Goal: Task Accomplishment & Management: Manage account settings

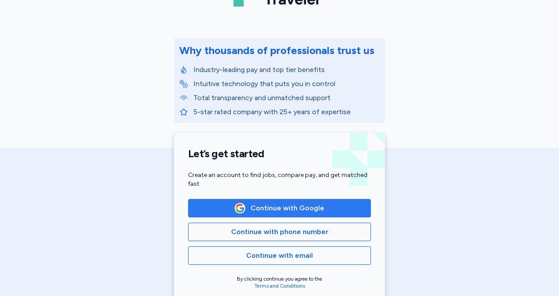
scroll to position [81, 0]
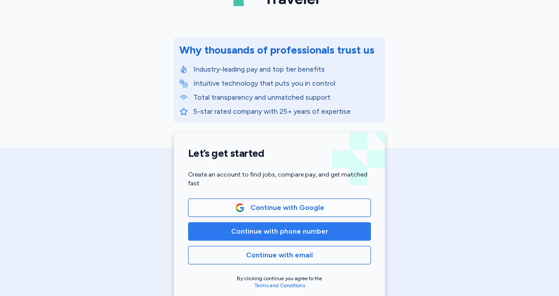
click at [308, 234] on span "Continue with phone number" at bounding box center [279, 231] width 97 height 11
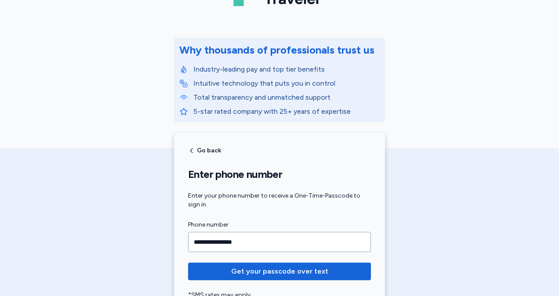
type input "**********"
click at [188, 263] on button "Get your passcode over text" at bounding box center [279, 272] width 183 height 18
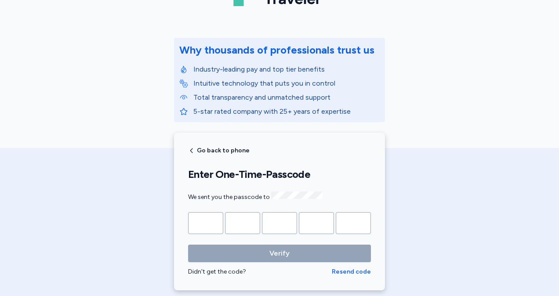
type input "*"
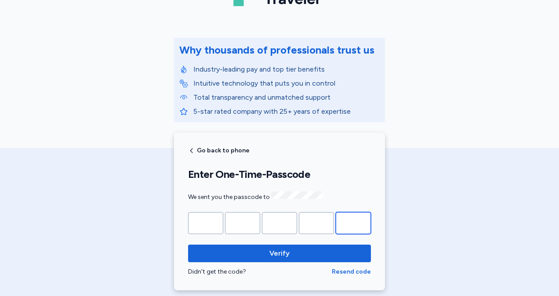
type input "*"
click at [188, 245] on button "Verify" at bounding box center [279, 254] width 183 height 18
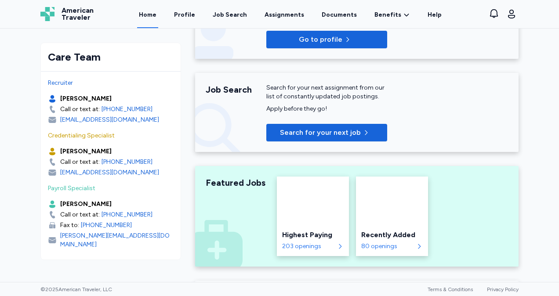
scroll to position [156, 0]
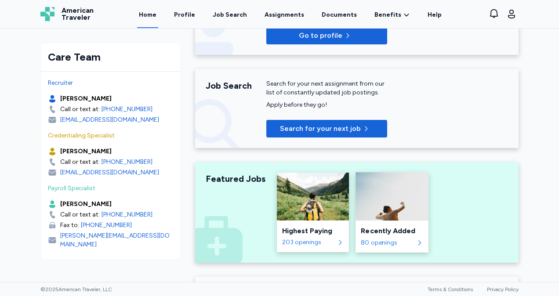
click at [393, 235] on div "Recently Added" at bounding box center [392, 231] width 62 height 11
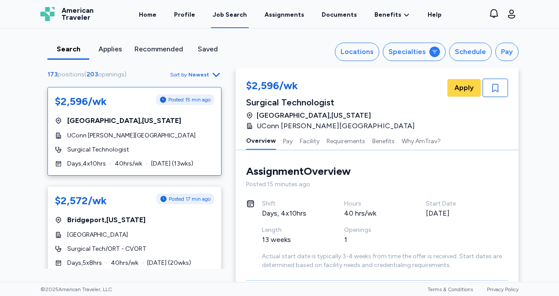
click at [109, 47] on div "Applies" at bounding box center [110, 49] width 35 height 11
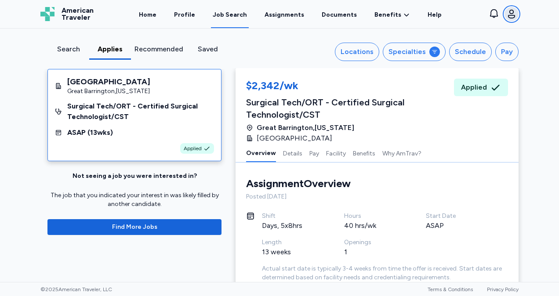
click at [511, 18] on icon "button" at bounding box center [511, 14] width 11 height 11
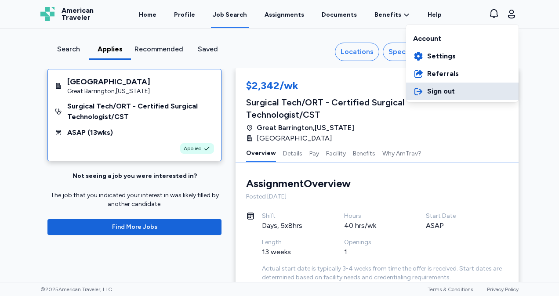
click at [446, 95] on span "Sign out" at bounding box center [441, 91] width 28 height 11
